Goal: Task Accomplishment & Management: Use online tool/utility

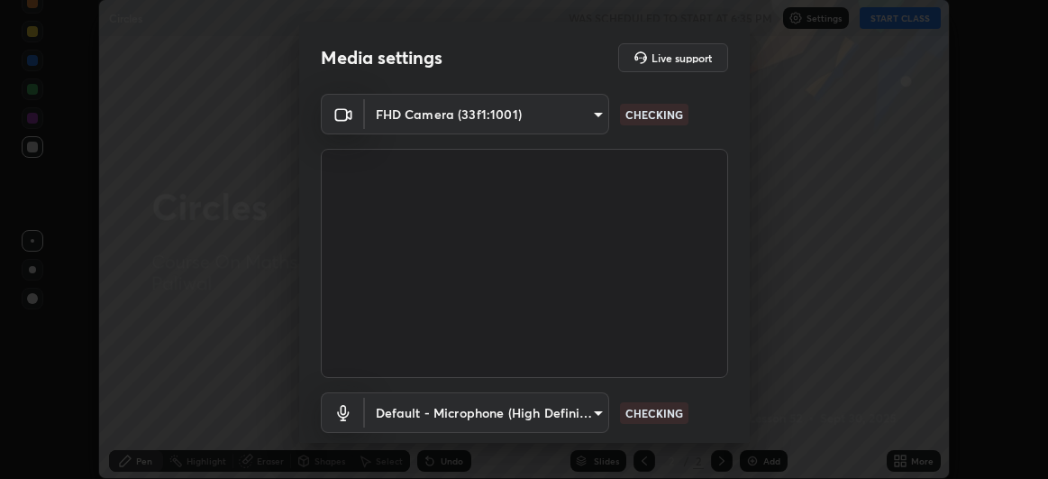
scroll to position [479, 1048]
click at [574, 120] on body "Erase all Circles WAS SCHEDULED TO START AT 6:35 PM Settings START CLASS Settin…" at bounding box center [524, 239] width 1048 height 479
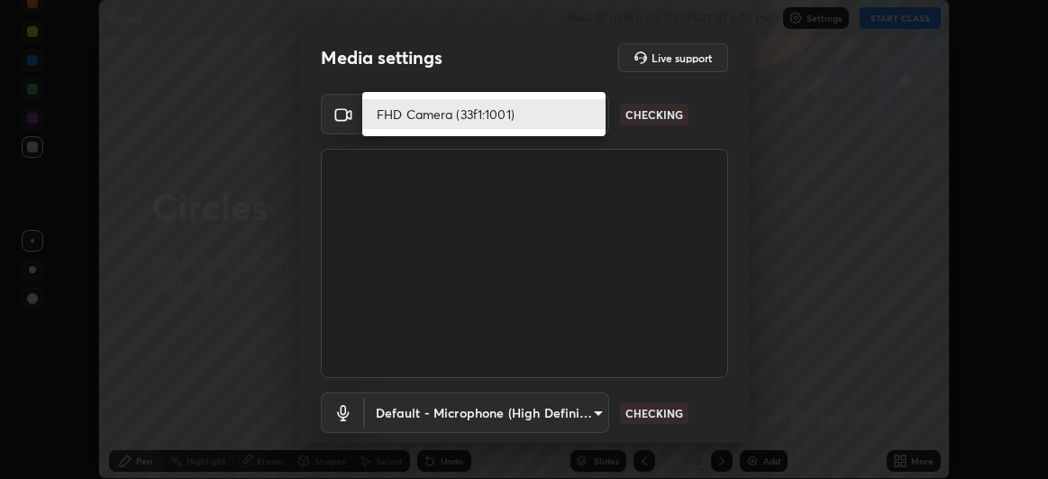
click at [554, 116] on li "FHD Camera (33f1:1001)" at bounding box center [483, 114] width 243 height 30
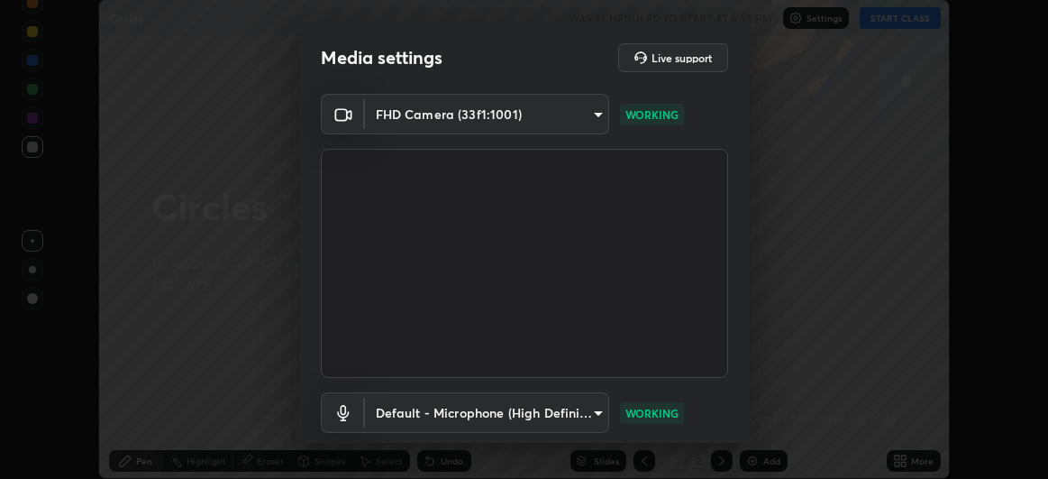
scroll to position [111, 0]
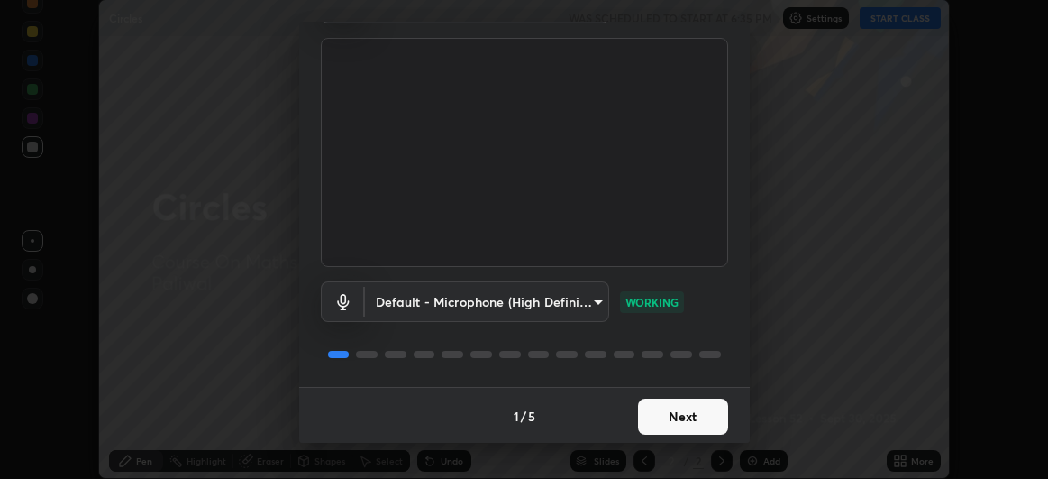
click at [678, 422] on button "Next" at bounding box center [683, 416] width 90 height 36
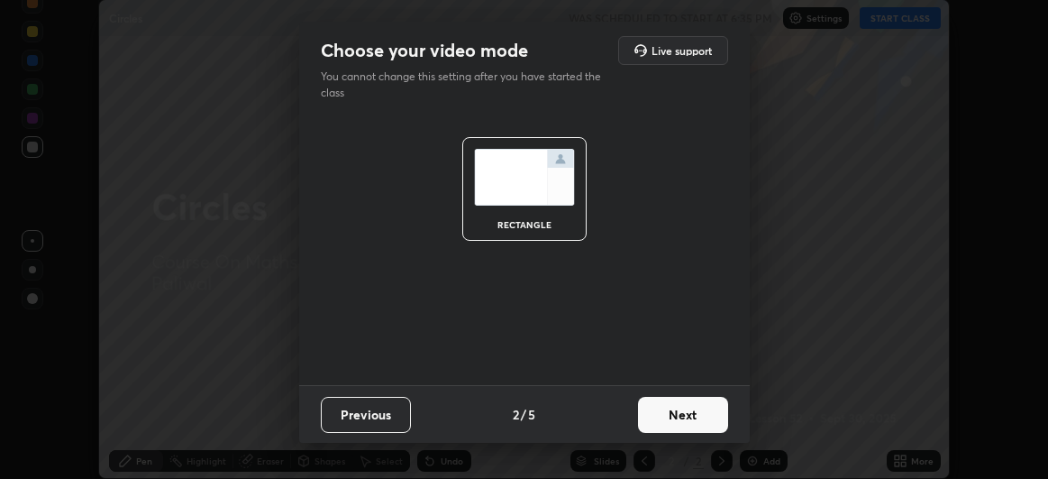
click at [681, 425] on button "Next" at bounding box center [683, 415] width 90 height 36
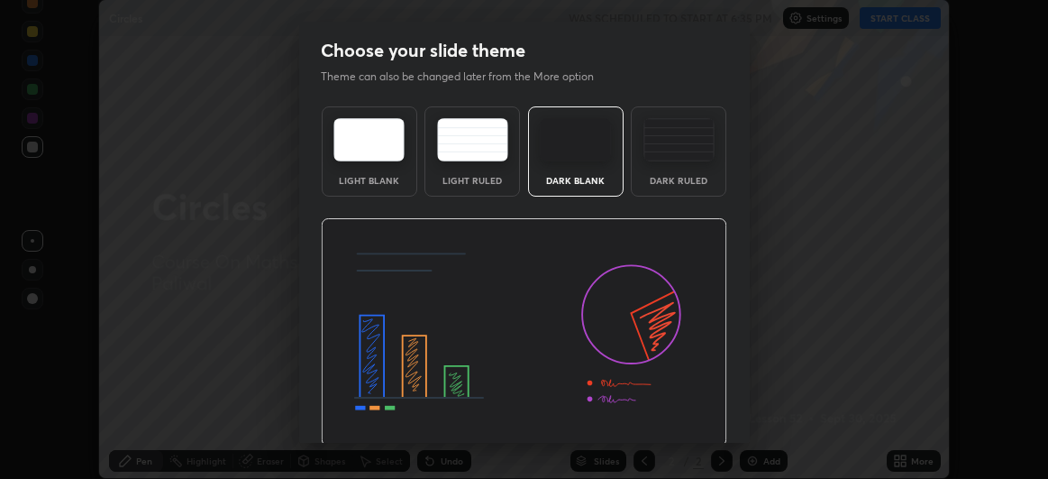
scroll to position [60, 0]
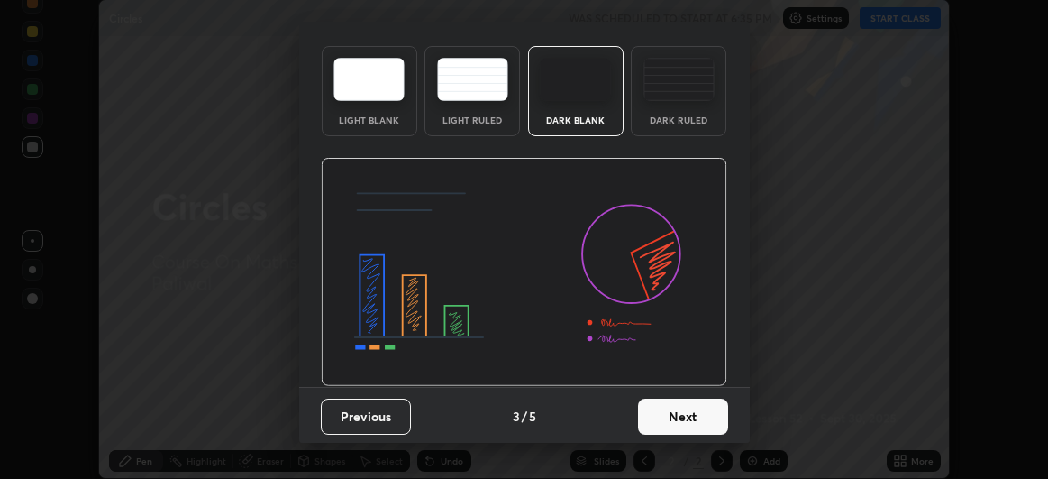
click at [675, 424] on button "Next" at bounding box center [683, 416] width 90 height 36
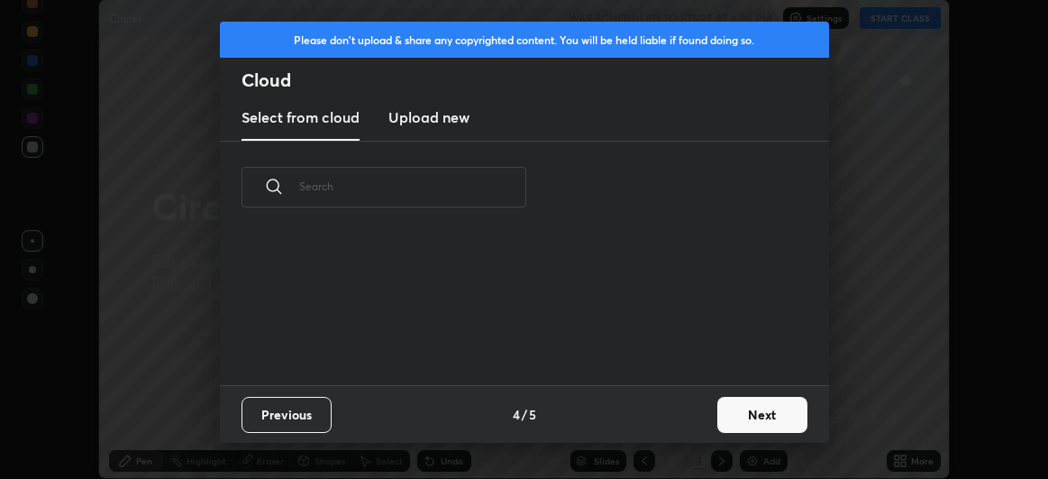
scroll to position [152, 578]
click at [732, 423] on button "Next" at bounding box center [763, 415] width 90 height 36
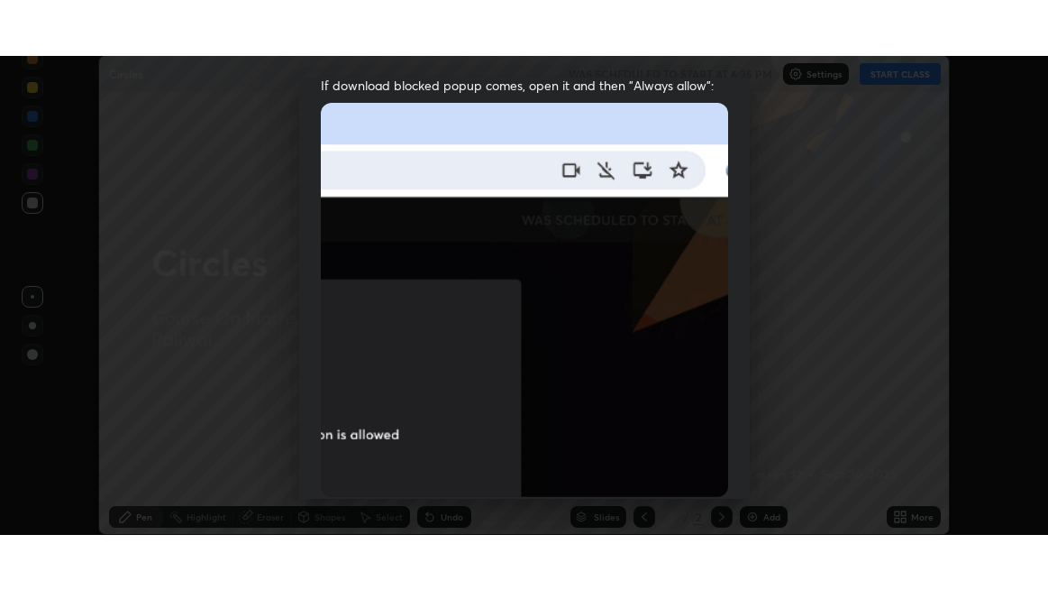
scroll to position [480, 0]
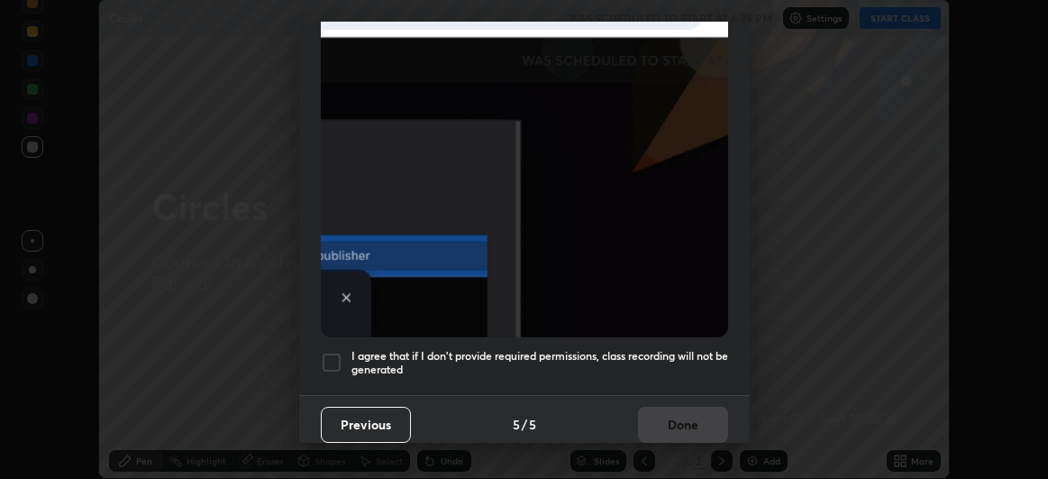
click at [332, 356] on div at bounding box center [332, 363] width 22 height 22
click at [670, 414] on button "Done" at bounding box center [683, 425] width 90 height 36
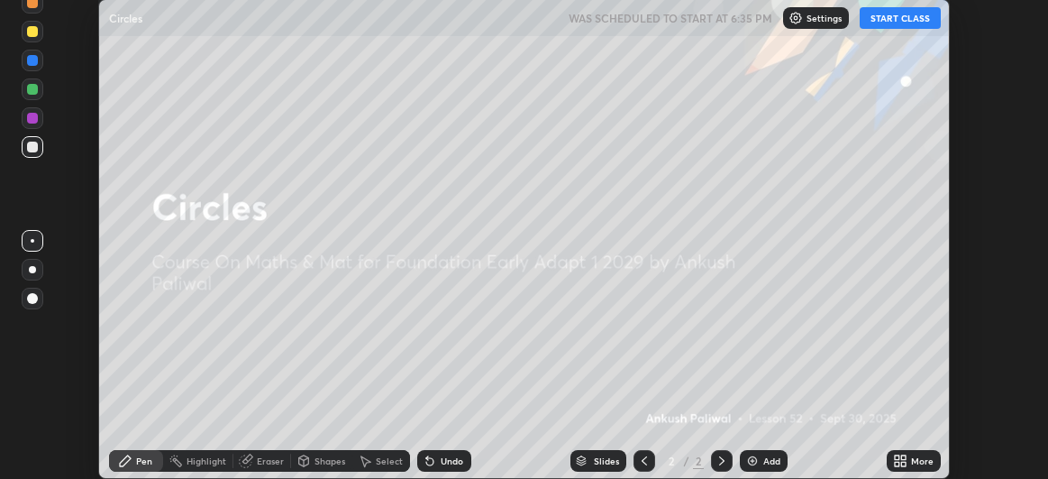
click at [905, 26] on button "START CLASS" at bounding box center [900, 18] width 81 height 22
click at [912, 459] on div "More" at bounding box center [922, 460] width 23 height 9
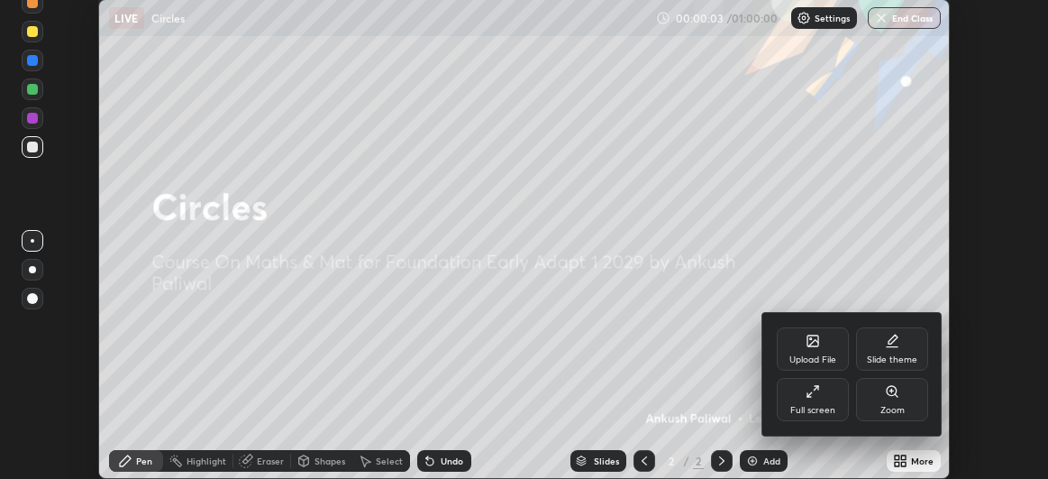
click at [819, 400] on div "Full screen" at bounding box center [813, 399] width 72 height 43
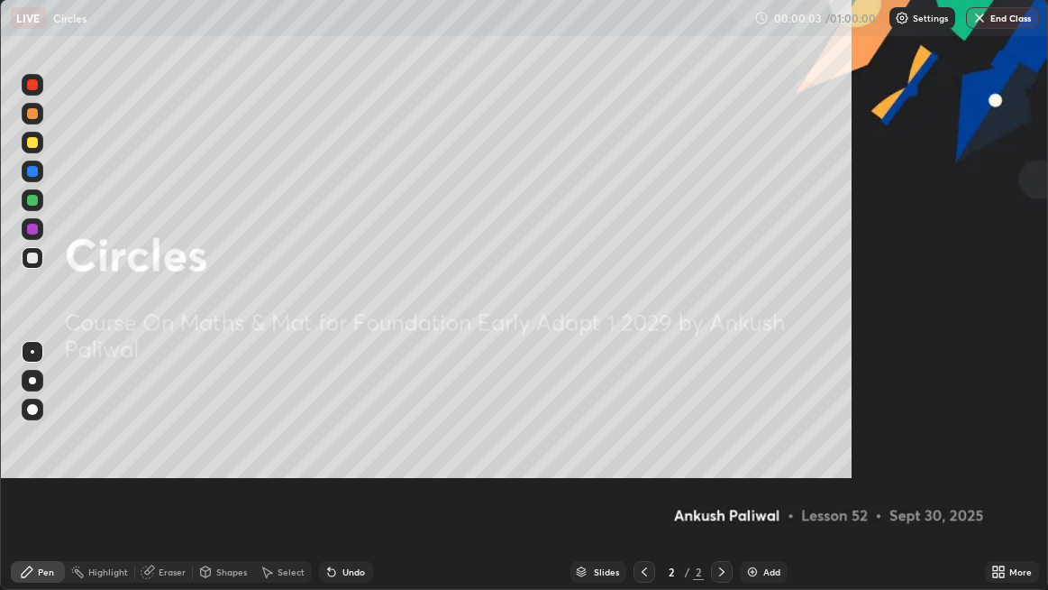
scroll to position [590, 1048]
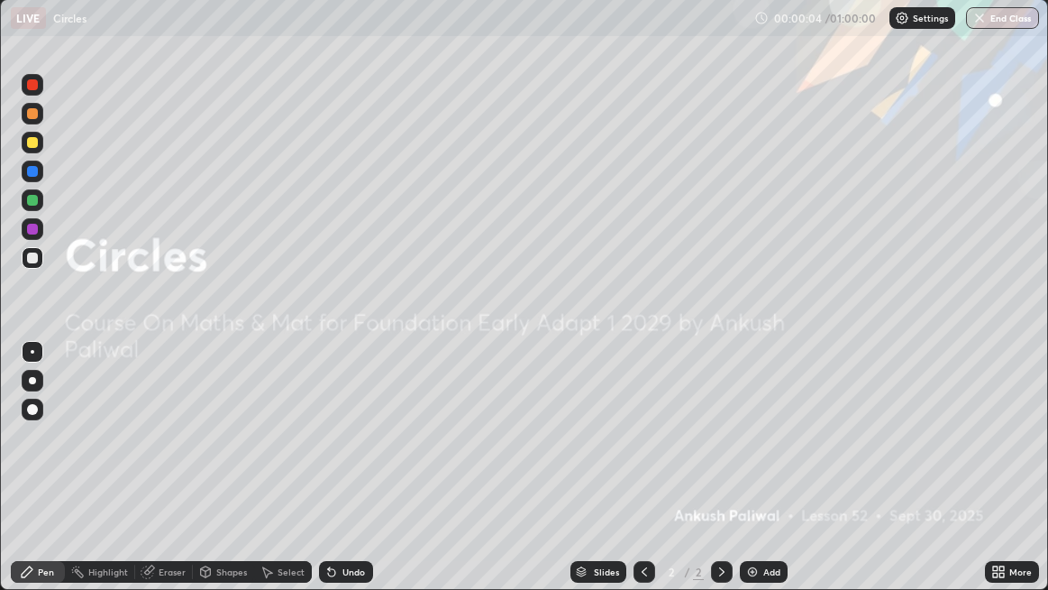
click at [758, 478] on img at bounding box center [752, 571] width 14 height 14
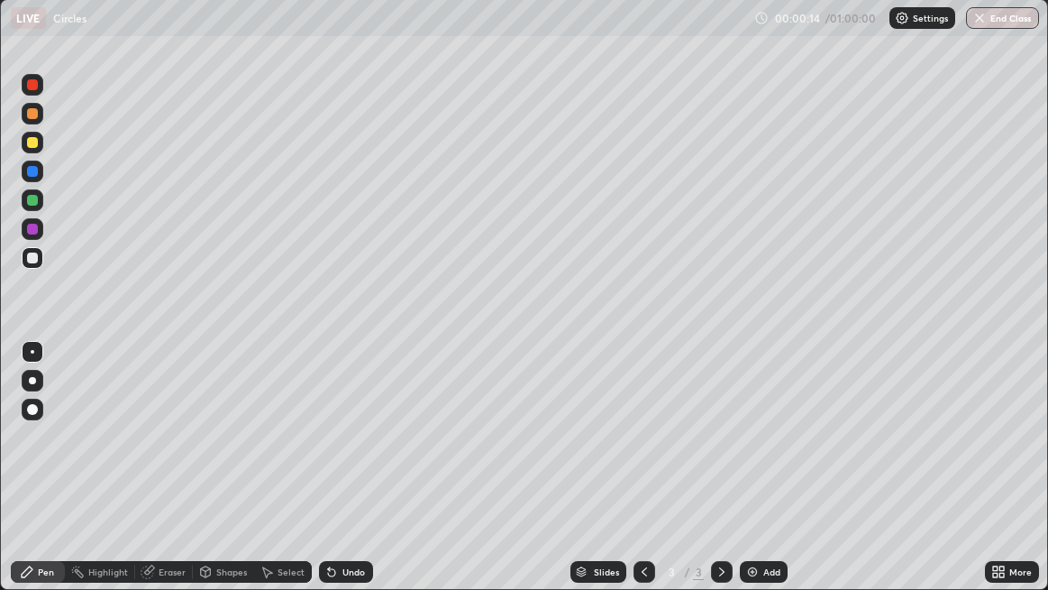
click at [32, 86] on div at bounding box center [32, 84] width 11 height 11
click at [334, 478] on icon at bounding box center [332, 571] width 14 height 14
click at [754, 478] on img at bounding box center [752, 571] width 14 height 14
click at [35, 196] on div at bounding box center [32, 200] width 11 height 11
click at [335, 478] on icon at bounding box center [332, 571] width 14 height 14
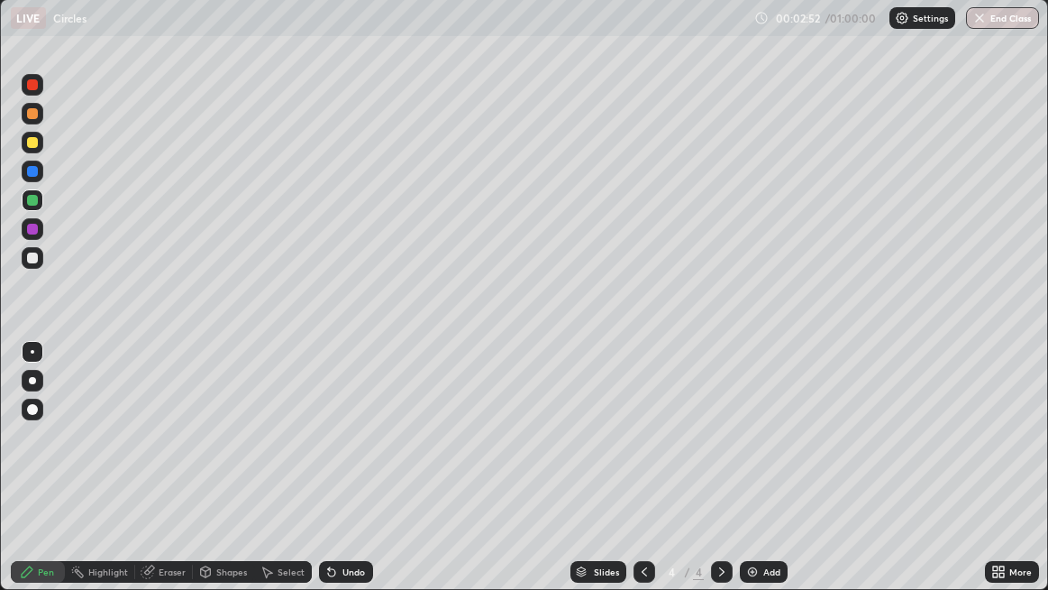
click at [334, 478] on icon at bounding box center [332, 571] width 14 height 14
click at [337, 478] on div "Undo" at bounding box center [346, 572] width 54 height 22
click at [31, 177] on div at bounding box center [32, 171] width 11 height 11
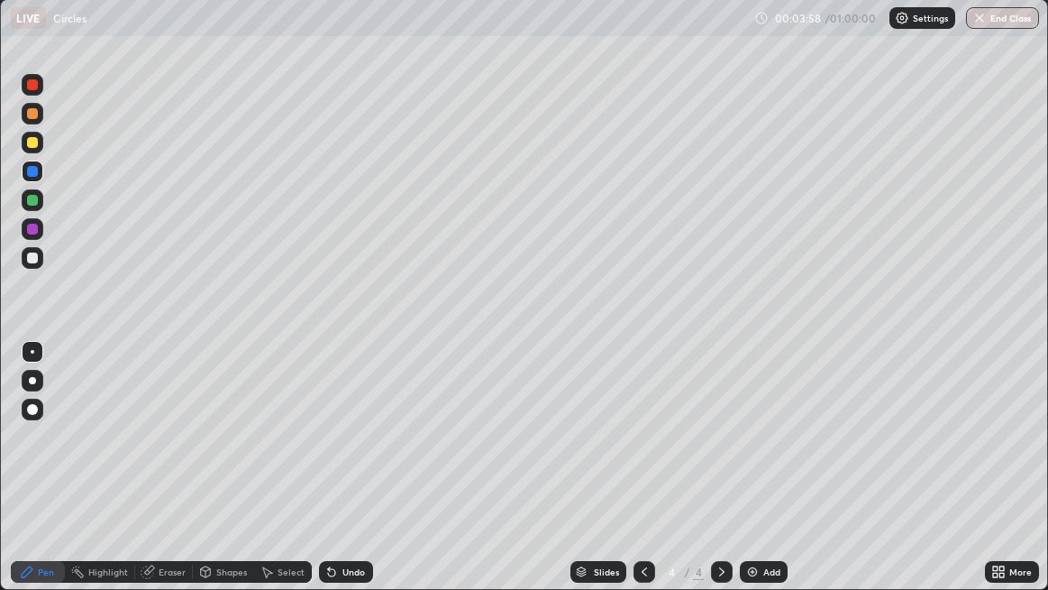
click at [27, 203] on div at bounding box center [32, 200] width 11 height 11
click at [759, 478] on div "Add" at bounding box center [764, 572] width 48 height 22
click at [343, 478] on div "Undo" at bounding box center [354, 571] width 23 height 9
click at [340, 478] on div "Undo" at bounding box center [346, 572] width 54 height 22
click at [338, 478] on div "Undo" at bounding box center [346, 572] width 54 height 22
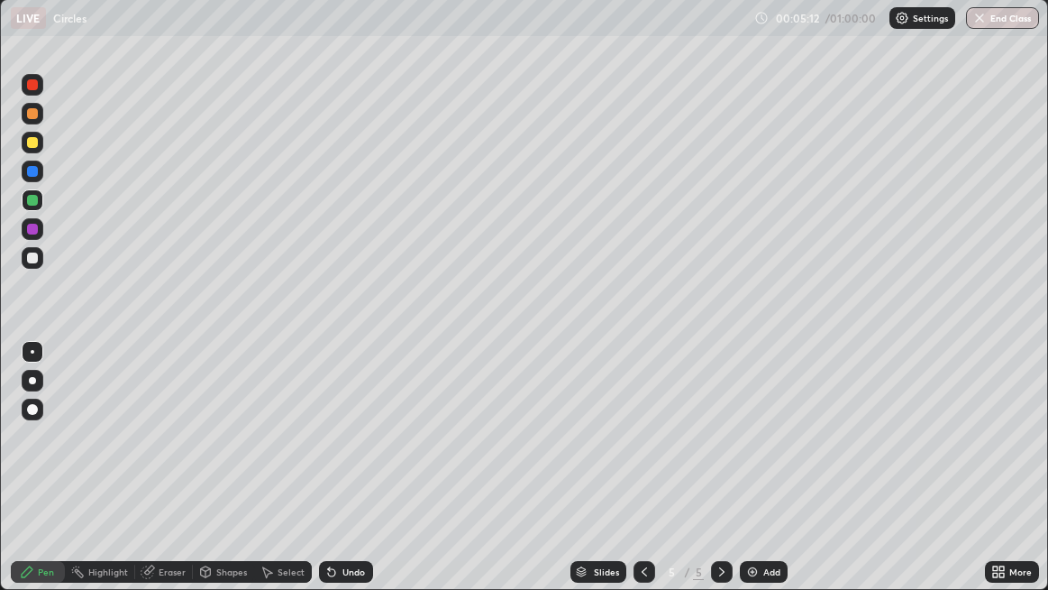
click at [767, 478] on div "Add" at bounding box center [772, 571] width 17 height 9
click at [759, 478] on div "Add" at bounding box center [764, 572] width 48 height 22
click at [756, 478] on img at bounding box center [752, 571] width 14 height 14
click at [32, 90] on div at bounding box center [33, 85] width 22 height 22
click at [335, 478] on icon at bounding box center [332, 571] width 14 height 14
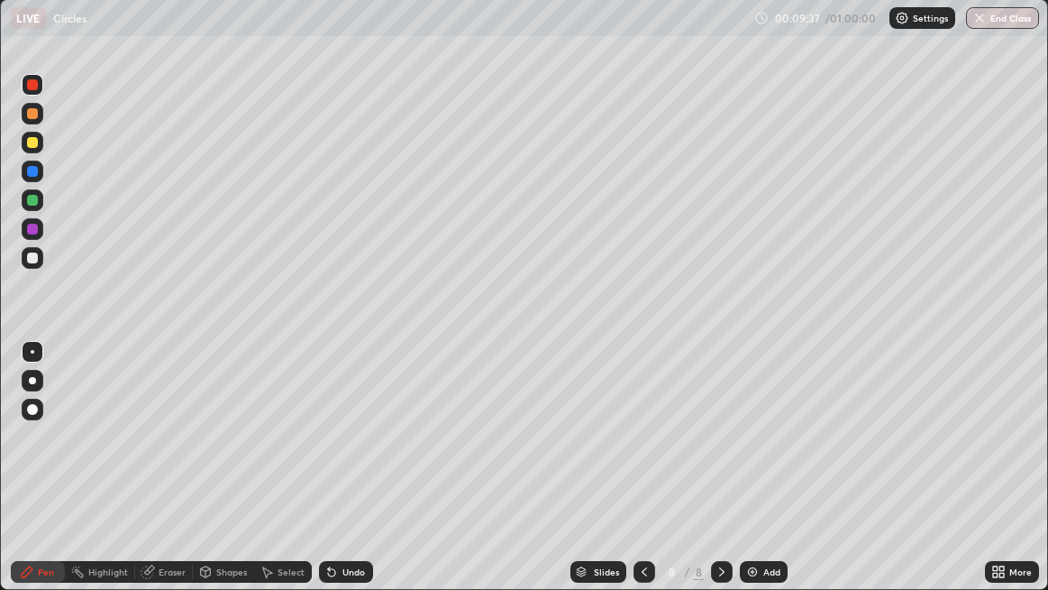
click at [330, 478] on icon at bounding box center [331, 572] width 7 height 7
click at [328, 478] on icon at bounding box center [331, 572] width 7 height 7
click at [325, 478] on icon at bounding box center [332, 571] width 14 height 14
click at [319, 478] on div "Undo" at bounding box center [346, 572] width 54 height 22
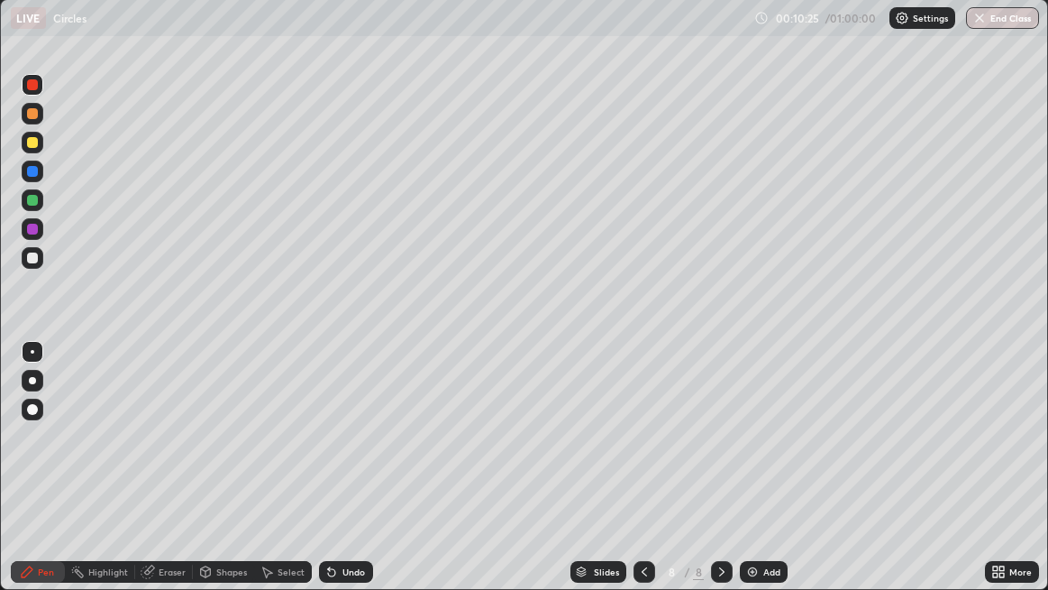
click at [338, 478] on div "Undo" at bounding box center [346, 572] width 54 height 22
click at [35, 152] on div at bounding box center [33, 143] width 22 height 22
click at [334, 478] on icon at bounding box center [332, 571] width 14 height 14
click at [335, 478] on icon at bounding box center [332, 571] width 14 height 14
click at [328, 478] on icon at bounding box center [329, 568] width 2 height 2
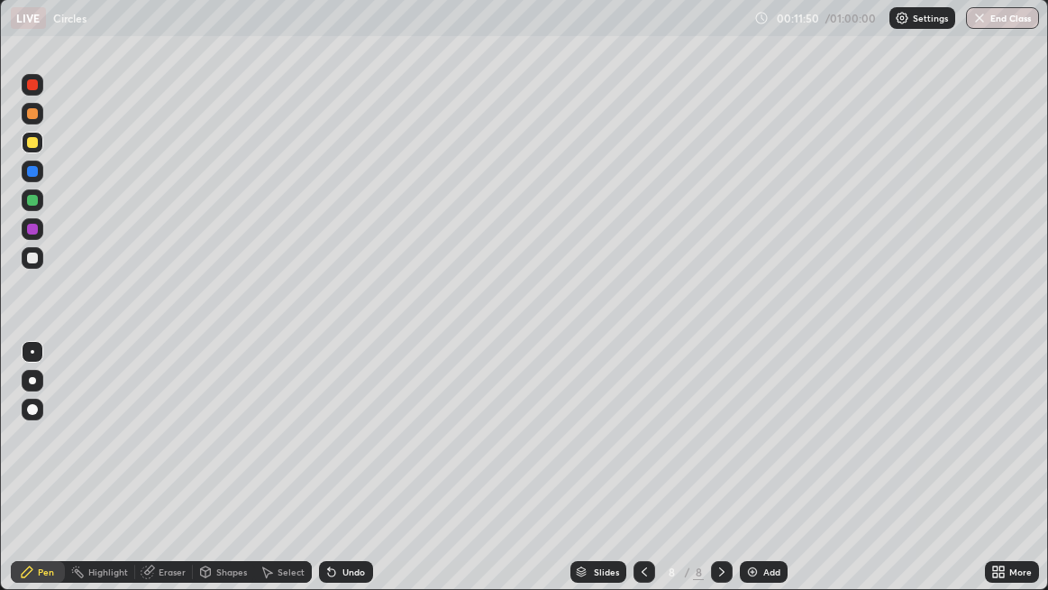
click at [334, 478] on icon at bounding box center [332, 571] width 14 height 14
click at [330, 478] on icon at bounding box center [331, 572] width 7 height 7
click at [328, 478] on icon at bounding box center [331, 572] width 7 height 7
click at [330, 478] on icon at bounding box center [331, 572] width 7 height 7
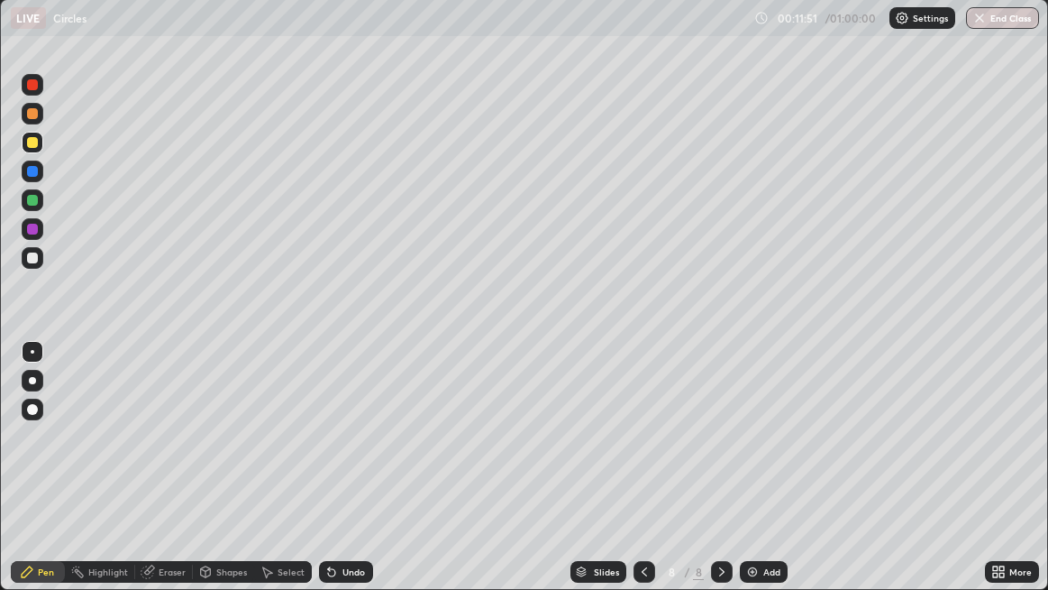
click at [330, 478] on icon at bounding box center [331, 572] width 7 height 7
click at [325, 478] on div "Undo" at bounding box center [346, 572] width 54 height 22
click at [334, 478] on icon at bounding box center [332, 571] width 14 height 14
click at [336, 478] on icon at bounding box center [332, 571] width 14 height 14
click at [334, 478] on icon at bounding box center [332, 571] width 14 height 14
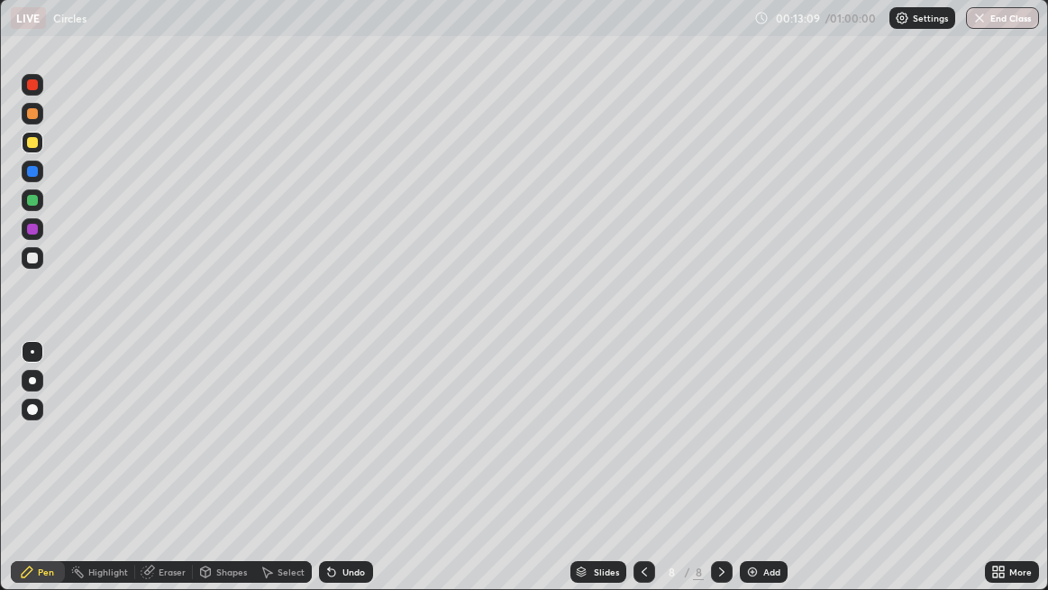
click at [334, 478] on icon at bounding box center [332, 571] width 14 height 14
click at [32, 173] on div at bounding box center [32, 171] width 11 height 11
click at [30, 204] on div at bounding box center [32, 200] width 11 height 11
click at [36, 174] on div at bounding box center [32, 171] width 11 height 11
click at [35, 147] on div at bounding box center [32, 142] width 11 height 11
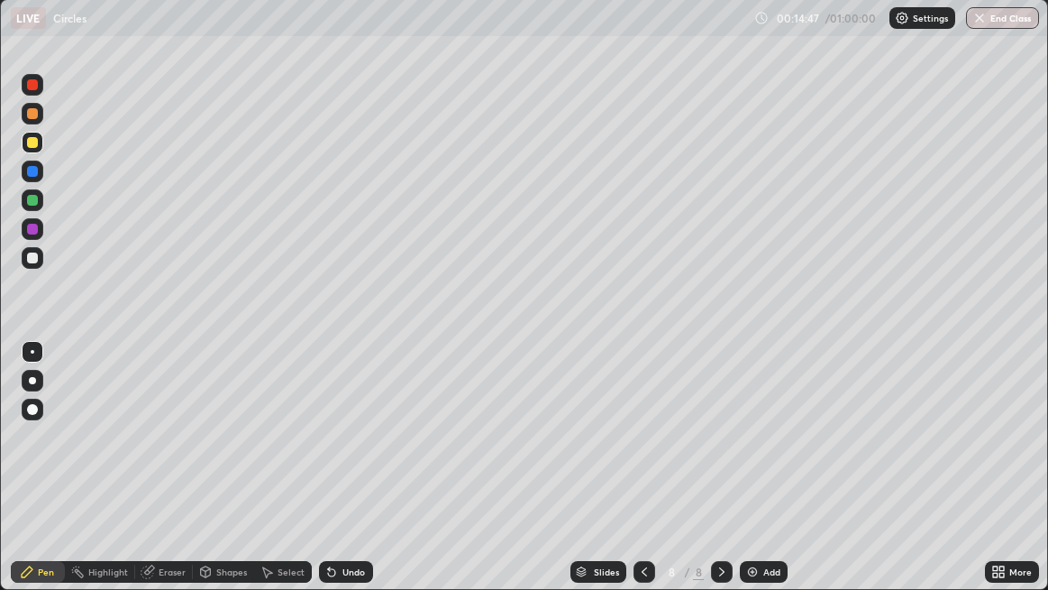
click at [330, 478] on icon at bounding box center [331, 572] width 7 height 7
click at [328, 478] on icon at bounding box center [331, 572] width 7 height 7
click at [338, 478] on div "Undo" at bounding box center [346, 572] width 54 height 22
click at [343, 478] on div "Undo" at bounding box center [354, 571] width 23 height 9
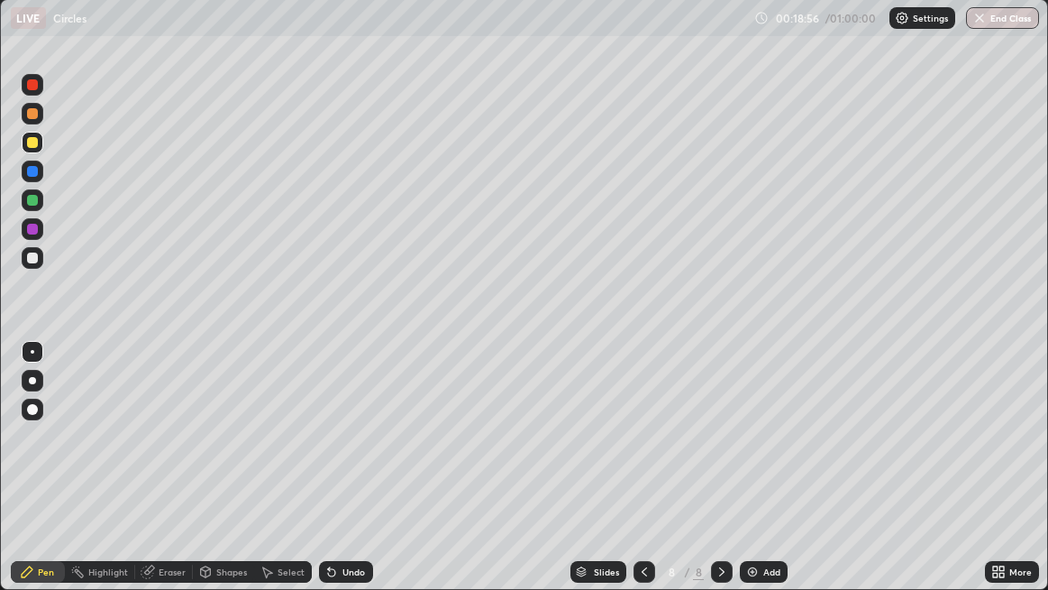
click at [343, 478] on div "Undo" at bounding box center [346, 572] width 54 height 22
click at [343, 478] on div "Undo" at bounding box center [354, 571] width 23 height 9
click at [338, 478] on div "Undo" at bounding box center [346, 572] width 54 height 22
click at [343, 478] on div "Undo" at bounding box center [354, 571] width 23 height 9
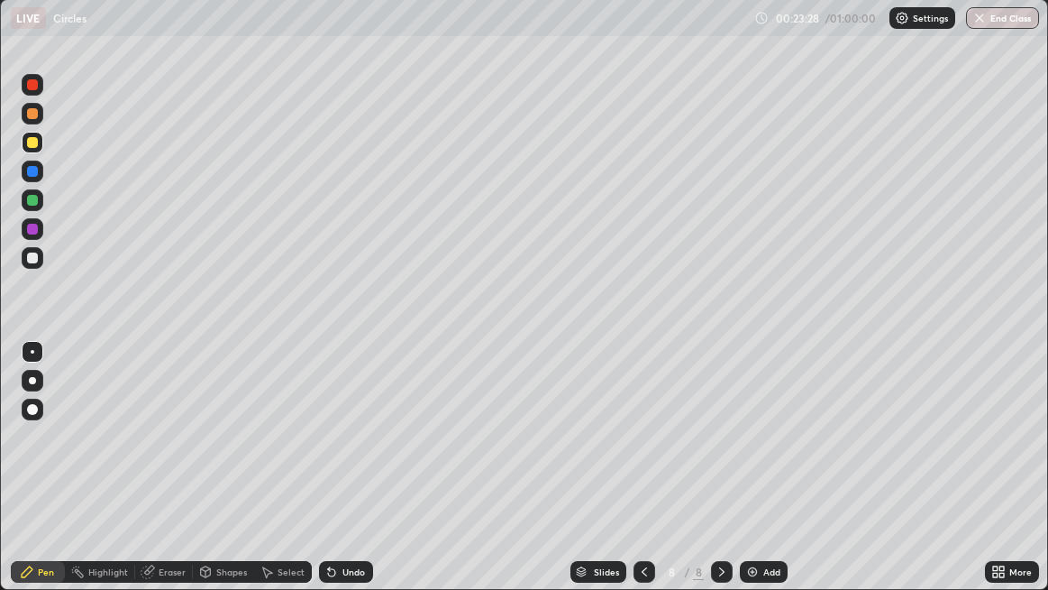
click at [348, 478] on div "Undo" at bounding box center [346, 572] width 54 height 22
click at [350, 478] on div "Undo" at bounding box center [346, 572] width 54 height 22
click at [351, 478] on div "Undo" at bounding box center [346, 572] width 54 height 22
click at [160, 478] on div "Eraser" at bounding box center [172, 571] width 27 height 9
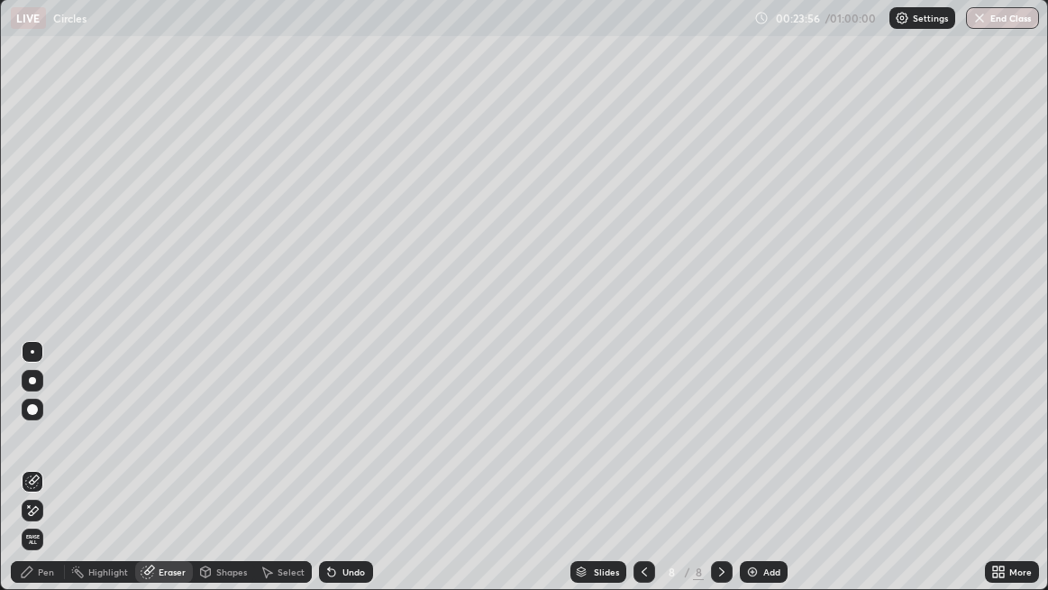
click at [35, 478] on div "Pen" at bounding box center [38, 572] width 54 height 22
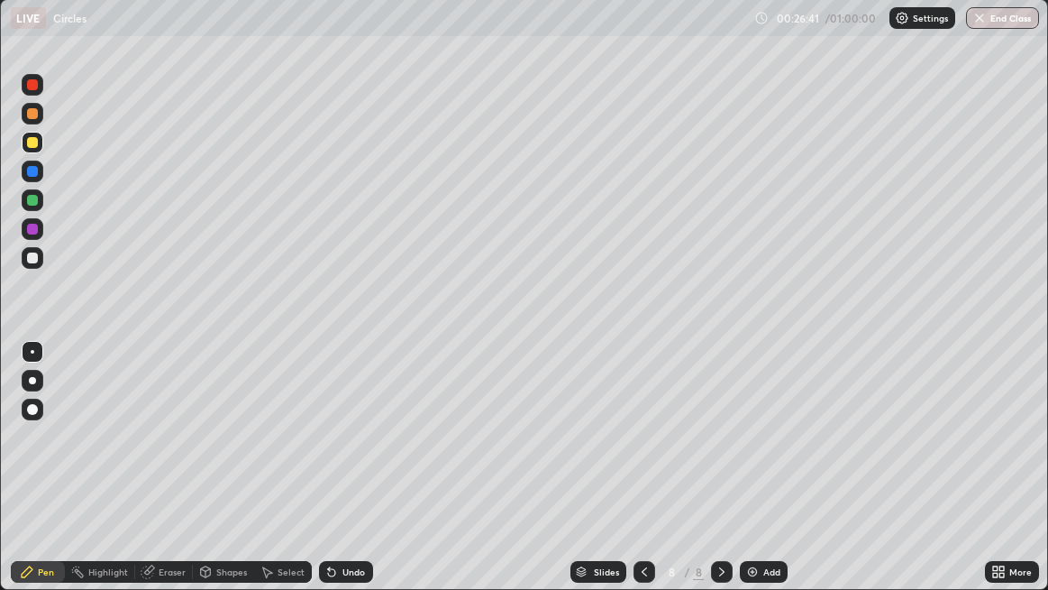
click at [755, 478] on img at bounding box center [752, 571] width 14 height 14
click at [33, 91] on div at bounding box center [33, 85] width 22 height 22
click at [760, 478] on div "Add" at bounding box center [764, 572] width 48 height 22
click at [764, 478] on div "Add" at bounding box center [772, 571] width 17 height 9
click at [32, 87] on div at bounding box center [32, 84] width 11 height 11
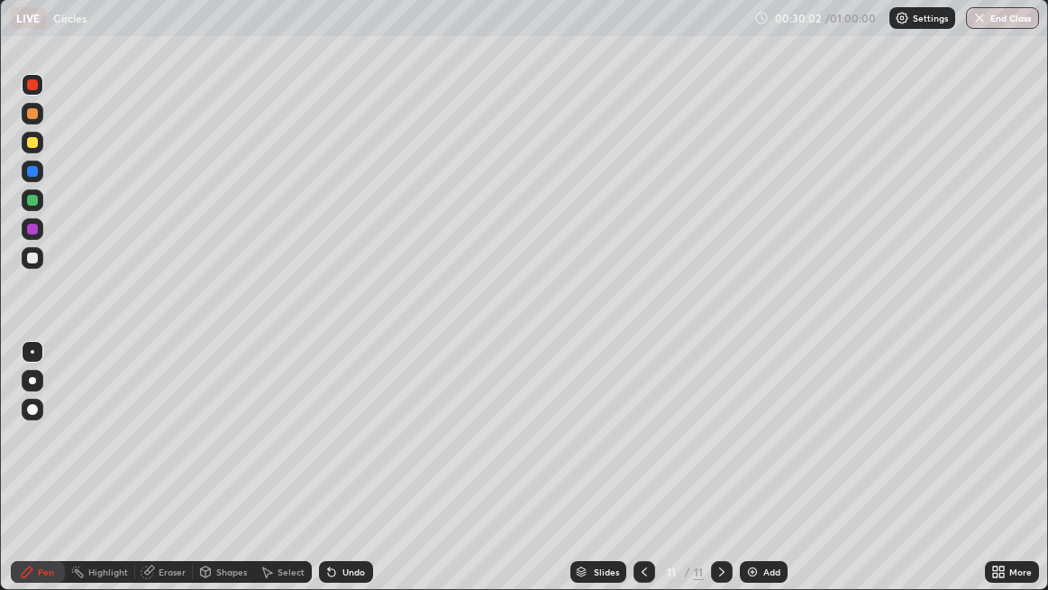
click at [759, 478] on div "Add" at bounding box center [764, 572] width 48 height 22
click at [31, 85] on div at bounding box center [32, 84] width 11 height 11
click at [751, 478] on img at bounding box center [752, 571] width 14 height 14
click at [32, 202] on div at bounding box center [32, 200] width 11 height 11
click at [330, 478] on icon at bounding box center [331, 572] width 7 height 7
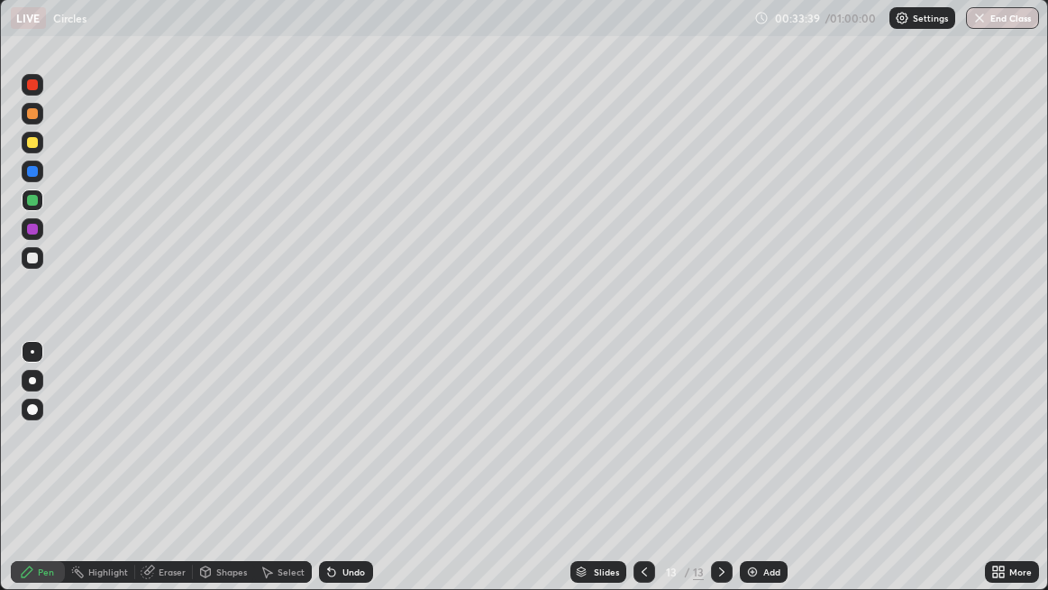
click at [333, 478] on icon at bounding box center [332, 571] width 14 height 14
click at [336, 478] on icon at bounding box center [332, 571] width 14 height 14
click at [334, 478] on icon at bounding box center [332, 571] width 14 height 14
click at [335, 478] on icon at bounding box center [332, 571] width 14 height 14
click at [338, 478] on div "Undo" at bounding box center [346, 572] width 54 height 22
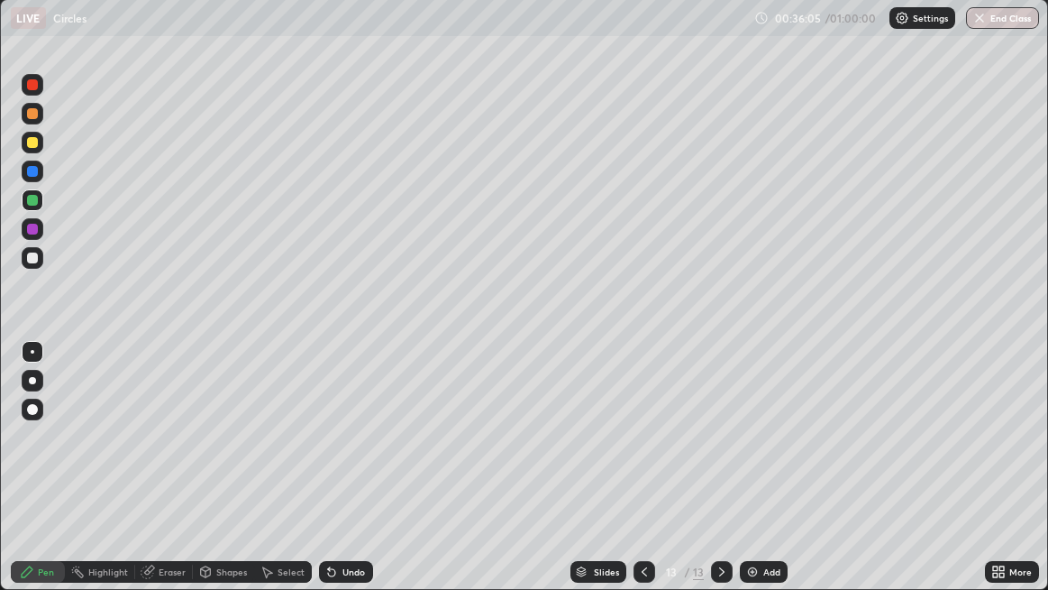
click at [749, 478] on img at bounding box center [752, 571] width 14 height 14
click at [31, 79] on div at bounding box center [33, 85] width 22 height 22
click at [27, 144] on div at bounding box center [32, 142] width 11 height 11
click at [328, 478] on icon at bounding box center [331, 572] width 7 height 7
click at [332, 478] on icon at bounding box center [332, 571] width 14 height 14
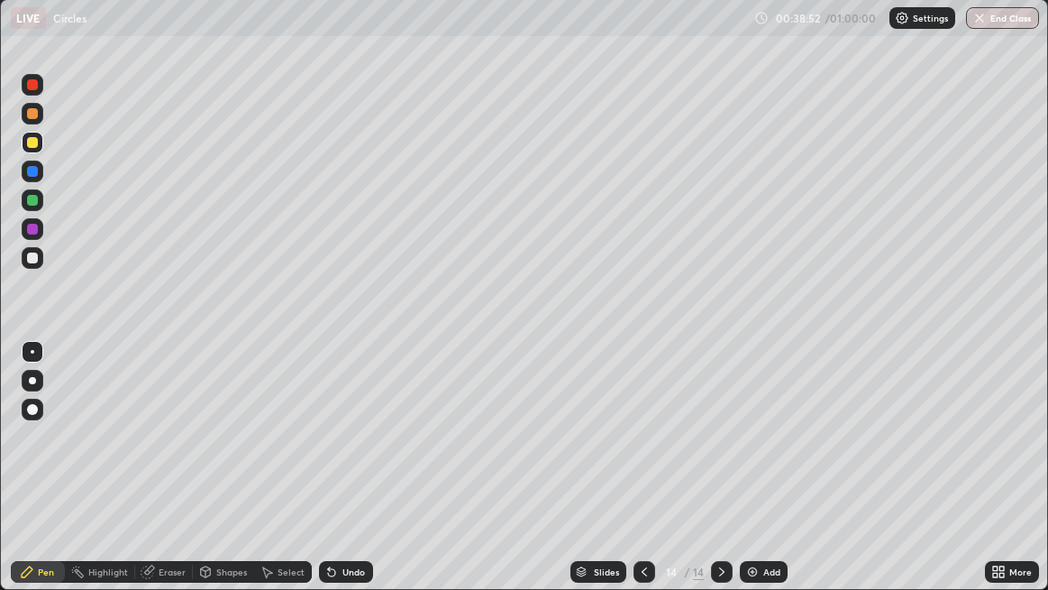
click at [332, 478] on icon at bounding box center [331, 572] width 7 height 7
click at [328, 478] on icon at bounding box center [331, 572] width 7 height 7
click at [330, 478] on icon at bounding box center [331, 572] width 7 height 7
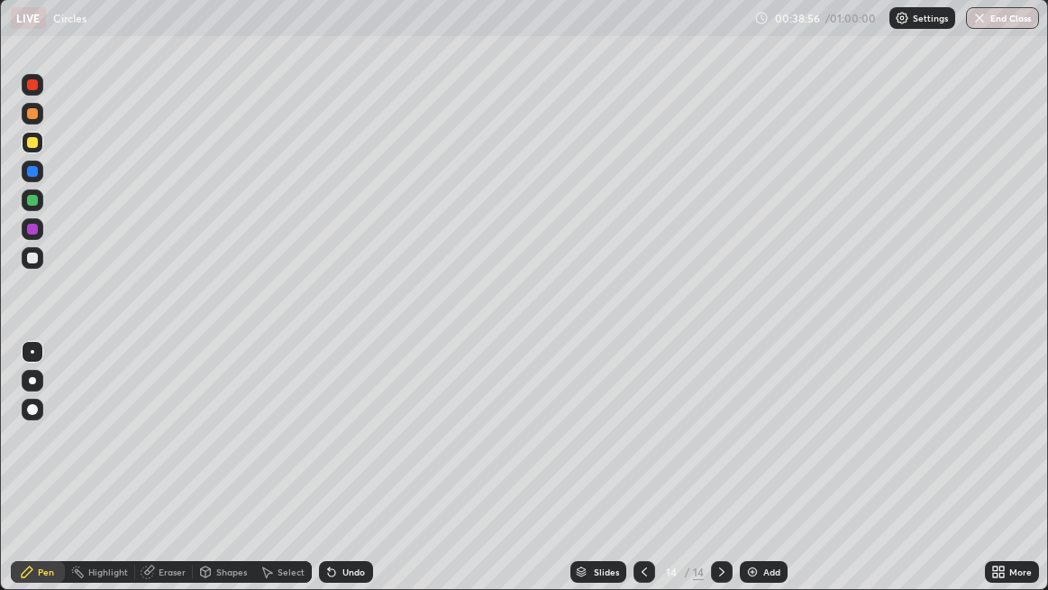
click at [328, 478] on icon at bounding box center [331, 572] width 7 height 7
click at [27, 174] on div at bounding box center [32, 171] width 11 height 11
click at [328, 478] on icon at bounding box center [331, 572] width 7 height 7
click at [325, 478] on icon at bounding box center [332, 571] width 14 height 14
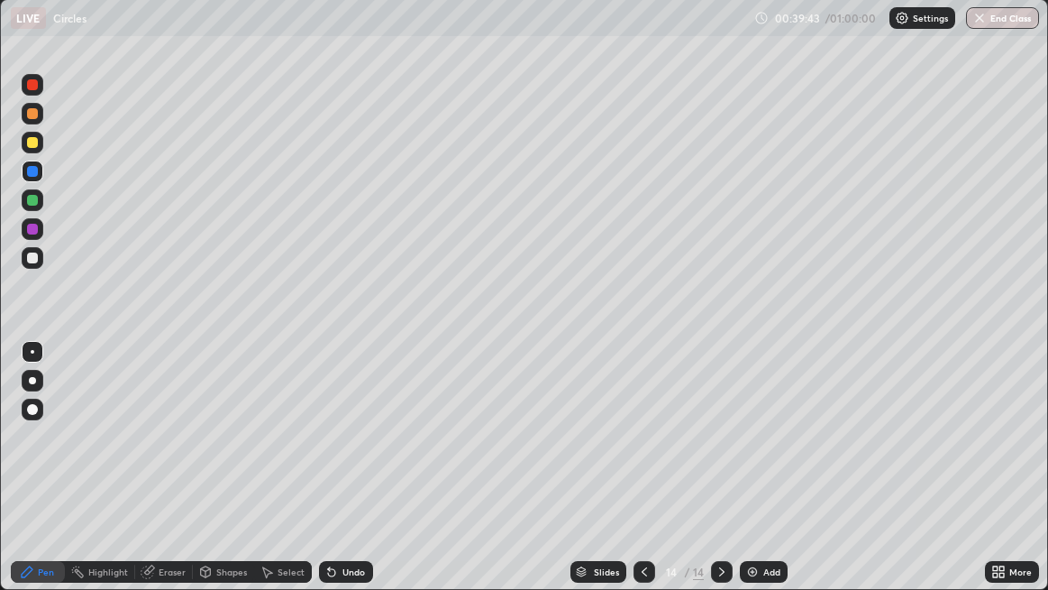
click at [328, 478] on icon at bounding box center [332, 571] width 14 height 14
click at [328, 478] on icon at bounding box center [329, 568] width 2 height 2
click at [333, 478] on icon at bounding box center [332, 571] width 14 height 14
click at [334, 478] on icon at bounding box center [332, 571] width 14 height 14
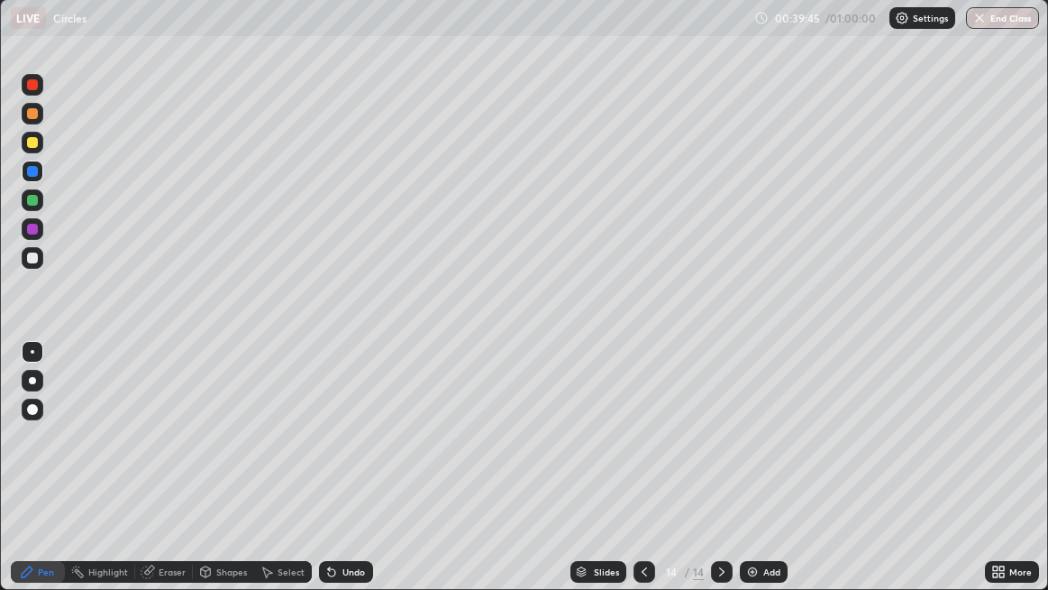
click at [328, 478] on icon at bounding box center [329, 568] width 2 height 2
click at [27, 230] on div at bounding box center [32, 229] width 11 height 11
click at [32, 203] on div at bounding box center [32, 200] width 11 height 11
click at [33, 147] on div at bounding box center [32, 142] width 11 height 11
click at [163, 478] on div "Eraser" at bounding box center [172, 571] width 27 height 9
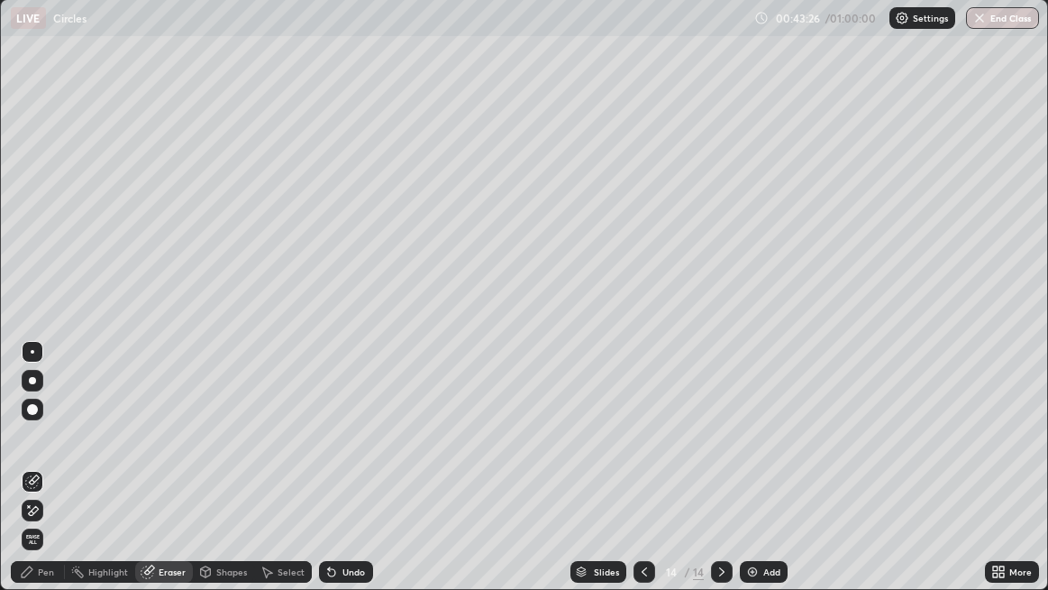
click at [38, 478] on div "Pen" at bounding box center [46, 571] width 16 height 9
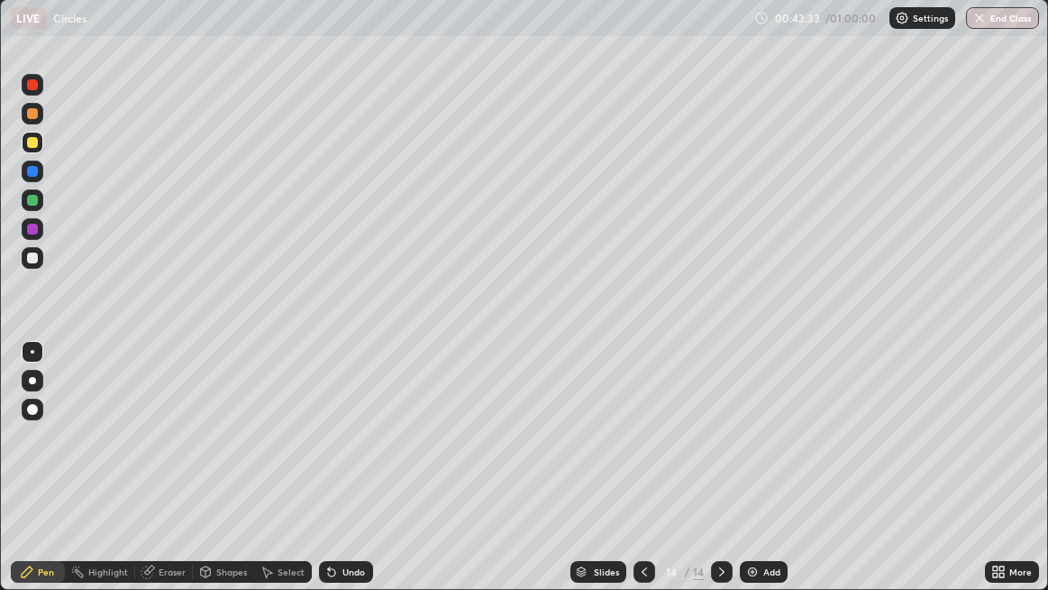
click at [336, 478] on icon at bounding box center [332, 571] width 14 height 14
click at [339, 478] on div "Undo" at bounding box center [346, 572] width 54 height 22
click at [346, 478] on div "Undo" at bounding box center [346, 572] width 54 height 22
click at [350, 478] on div "Undo" at bounding box center [346, 572] width 54 height 22
click at [349, 478] on div "Undo" at bounding box center [354, 571] width 23 height 9
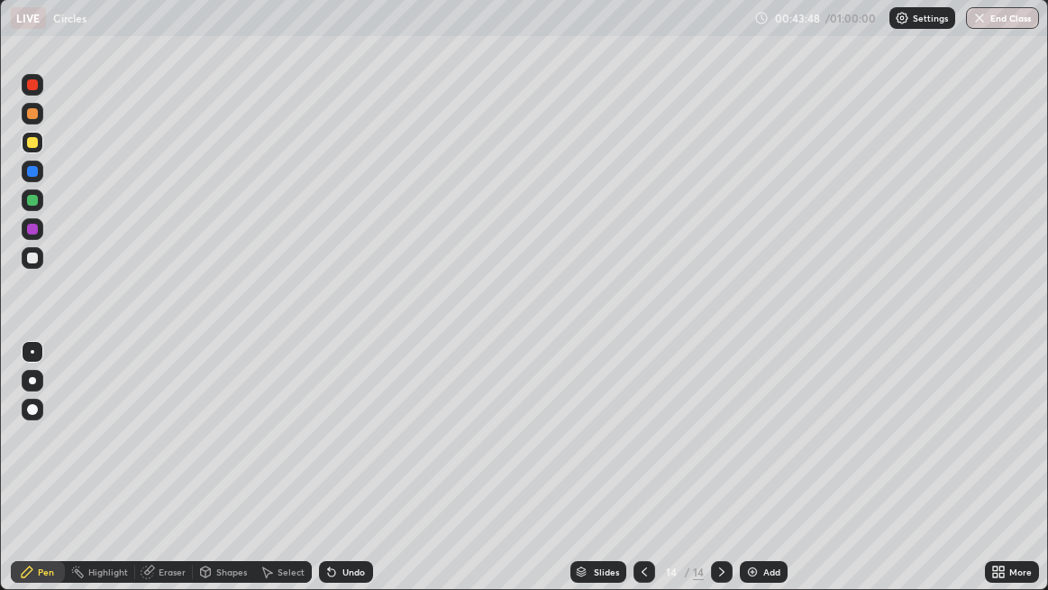
click at [349, 478] on div "Undo" at bounding box center [354, 571] width 23 height 9
click at [343, 478] on div "Undo" at bounding box center [354, 571] width 23 height 9
click at [764, 478] on div "Add" at bounding box center [772, 571] width 17 height 9
click at [992, 21] on button "End Class" at bounding box center [1002, 18] width 73 height 22
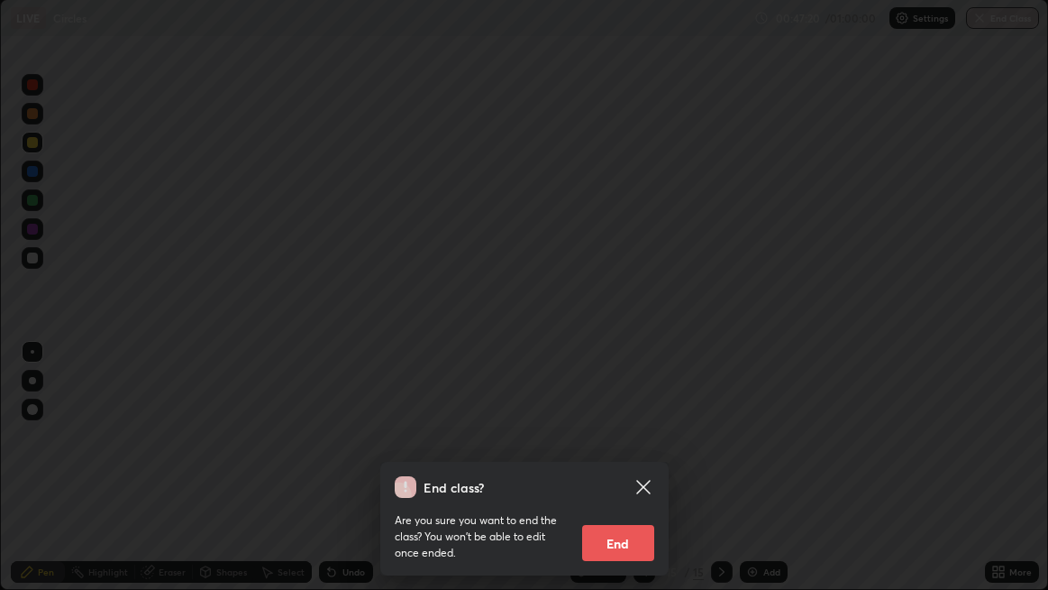
click at [627, 478] on button "End" at bounding box center [618, 543] width 72 height 36
